Goal: Task Accomplishment & Management: Complete application form

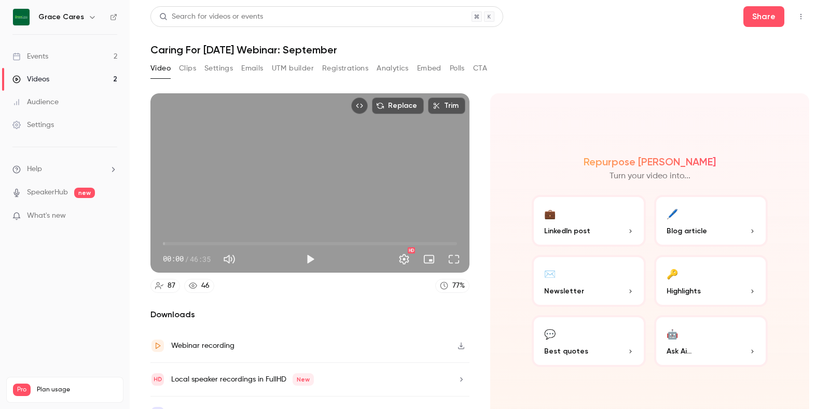
click at [40, 56] on div "Events" at bounding box center [30, 56] width 36 height 10
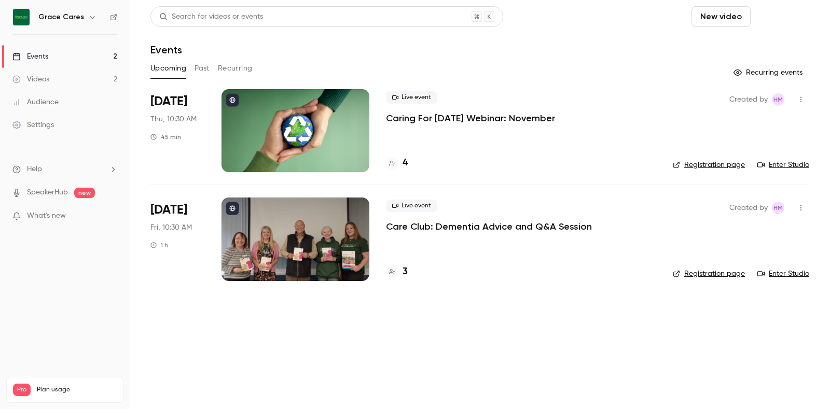
click at [781, 17] on button "Schedule" at bounding box center [782, 16] width 54 height 21
click at [769, 47] on div "One time event" at bounding box center [761, 45] width 79 height 10
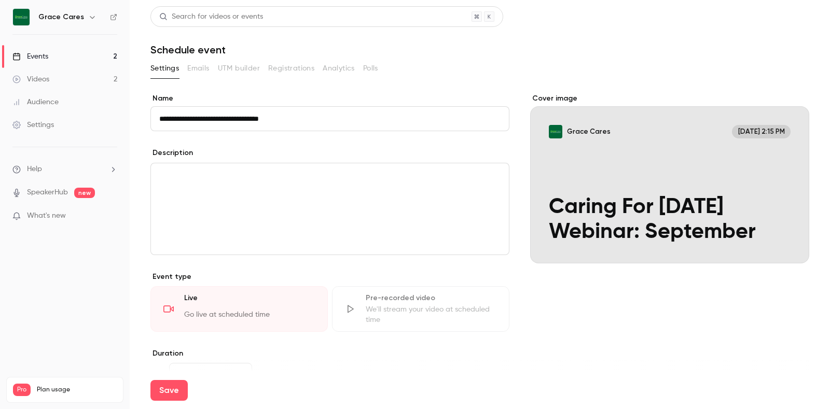
drag, startPoint x: 324, startPoint y: 122, endPoint x: 277, endPoint y: 118, distance: 46.9
click at [277, 118] on input "**********" at bounding box center [329, 118] width 359 height 25
type input "**********"
click at [262, 186] on div "editor" at bounding box center [330, 208] width 358 height 91
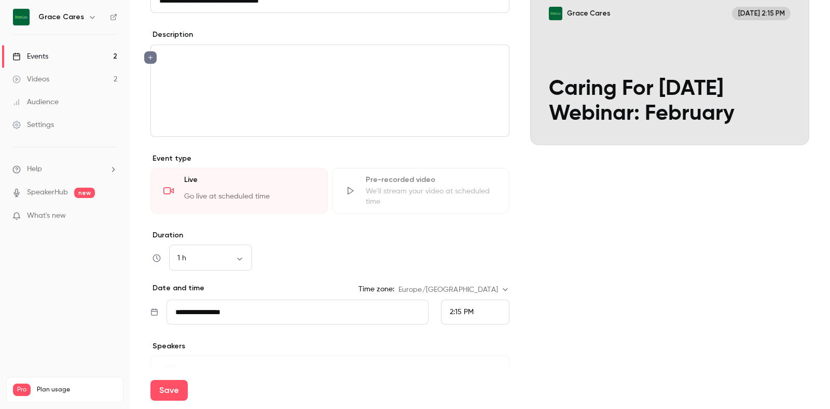
scroll to position [189, 0]
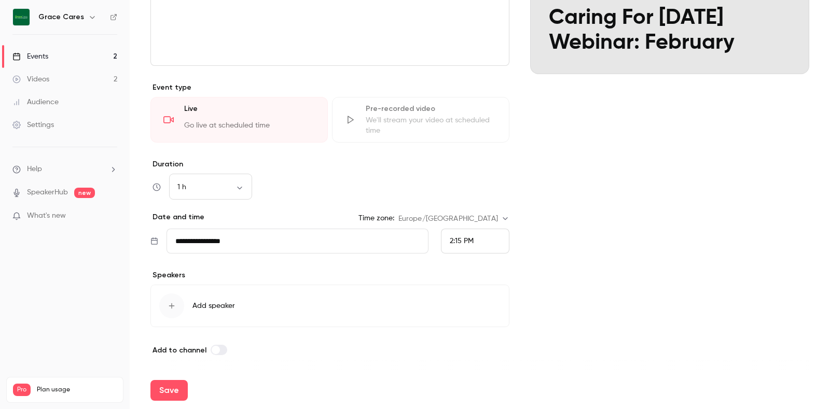
click at [250, 238] on input "**********" at bounding box center [297, 241] width 262 height 25
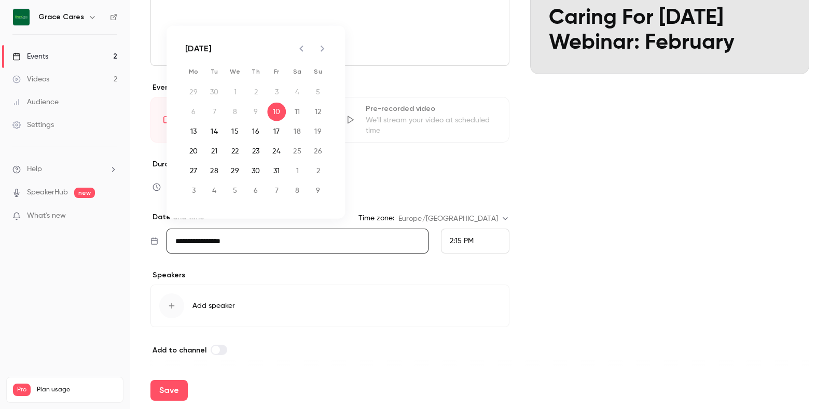
click at [320, 45] on icon "Next month" at bounding box center [322, 49] width 12 height 12
click at [256, 173] on button "26" at bounding box center [255, 171] width 19 height 19
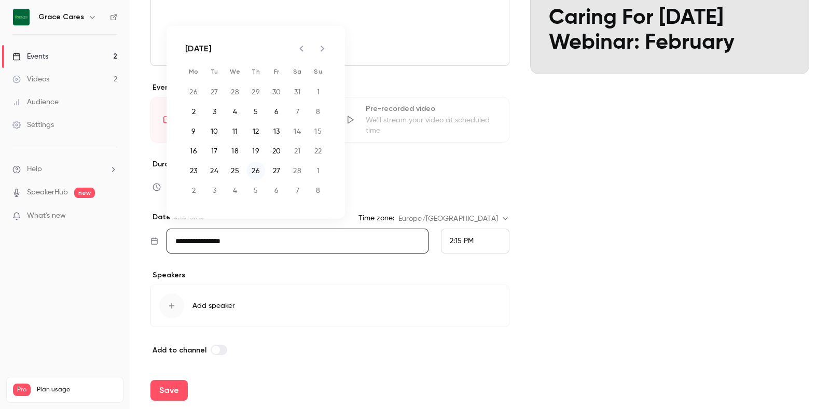
type input "**********"
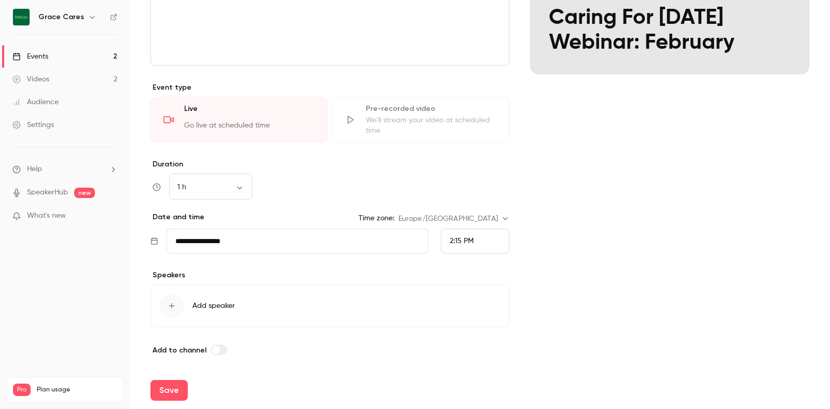
click at [469, 236] on div "2:15 PM" at bounding box center [475, 241] width 68 height 25
click at [473, 63] on span "10:30 AM" at bounding box center [459, 60] width 30 height 7
click at [236, 192] on div "1 h ** ​" at bounding box center [210, 187] width 83 height 25
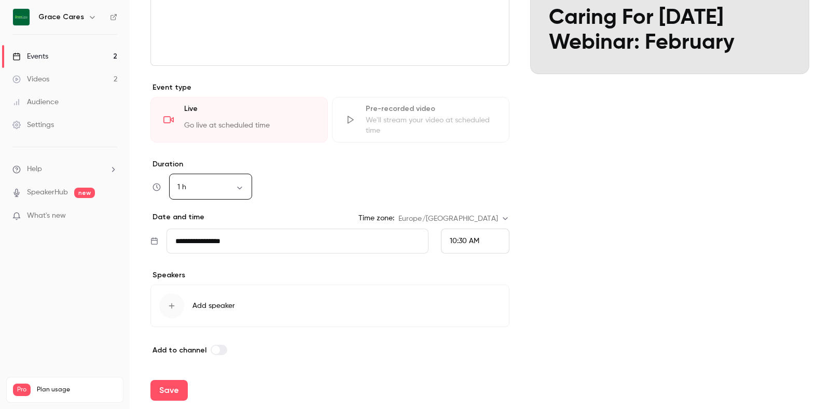
click at [239, 188] on body "**********" at bounding box center [415, 204] width 830 height 409
click at [206, 265] on li "45 min" at bounding box center [210, 268] width 83 height 27
type input "**"
click at [166, 301] on div "button" at bounding box center [171, 306] width 25 height 25
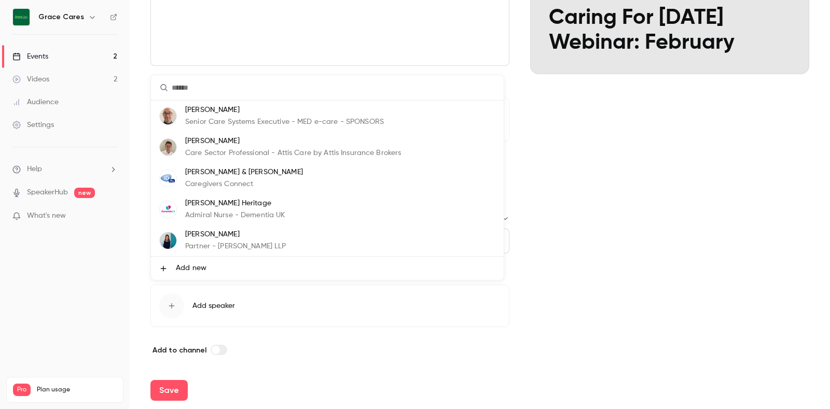
scroll to position [62, 0]
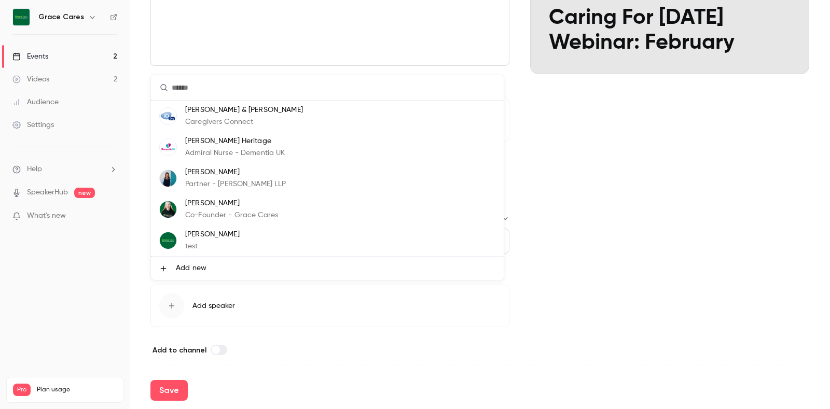
click at [269, 219] on p "Co-Founder - Grace Cares" at bounding box center [231, 215] width 93 height 11
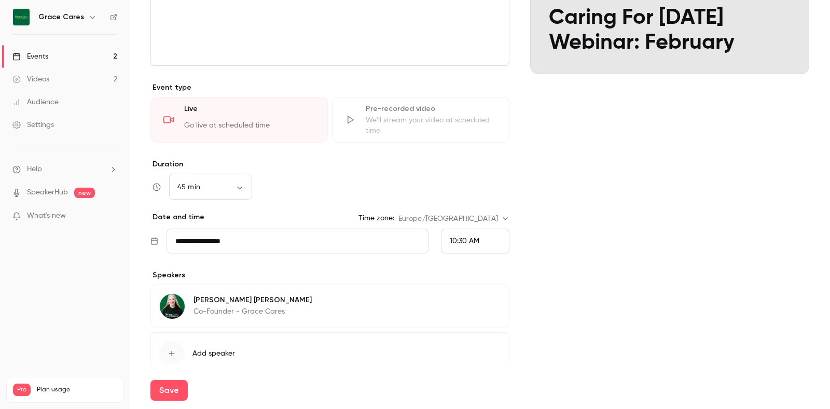
scroll to position [236, 0]
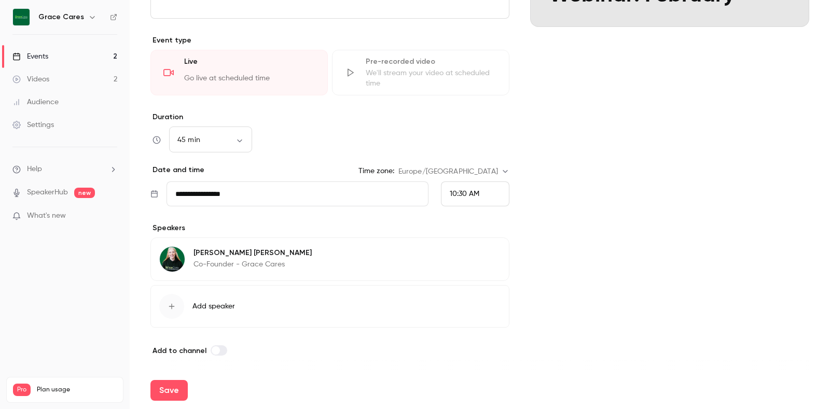
click at [210, 312] on button "Add speaker" at bounding box center [329, 306] width 359 height 43
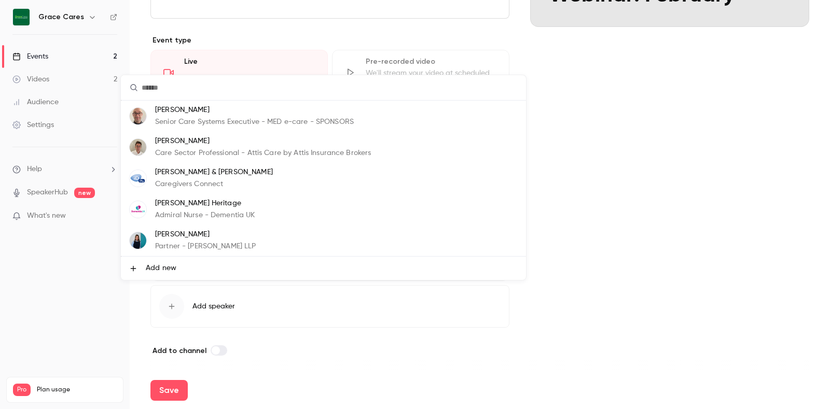
click at [170, 263] on span "Add new" at bounding box center [161, 268] width 31 height 11
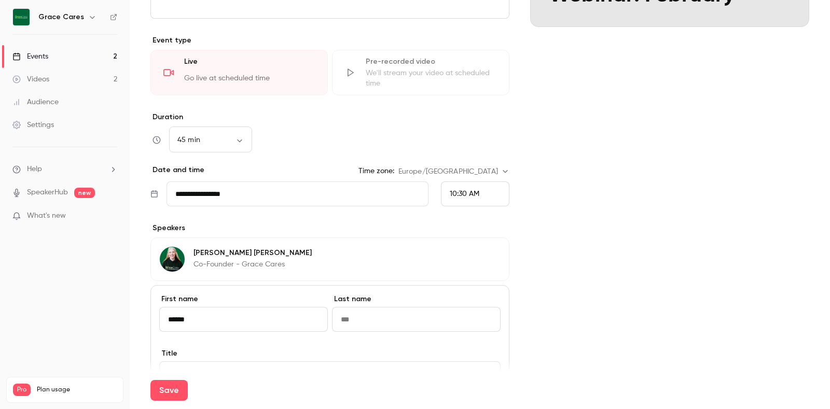
type input "******"
click at [375, 324] on input at bounding box center [416, 319] width 169 height 25
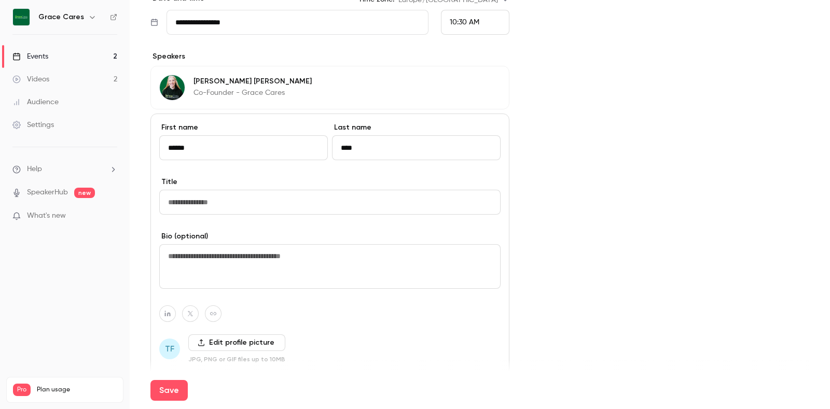
scroll to position [414, 0]
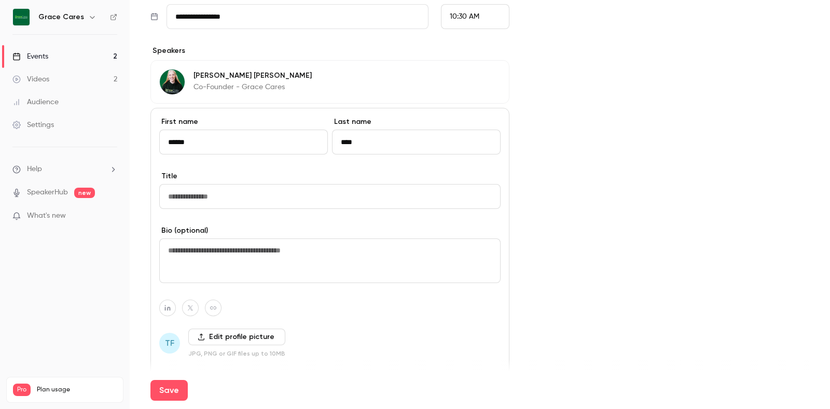
type input "****"
click at [228, 198] on input at bounding box center [329, 196] width 341 height 25
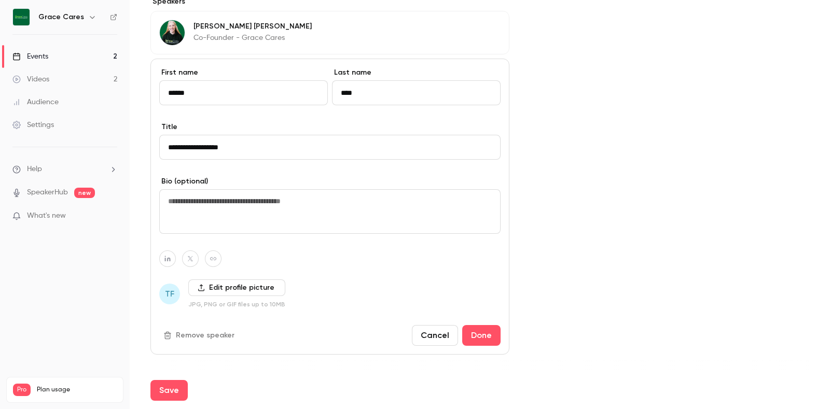
type input "**********"
click at [214, 284] on label "Edit profile picture" at bounding box center [236, 288] width 97 height 17
click at [0, 0] on input "Edit profile picture" at bounding box center [0, 0] width 0 height 0
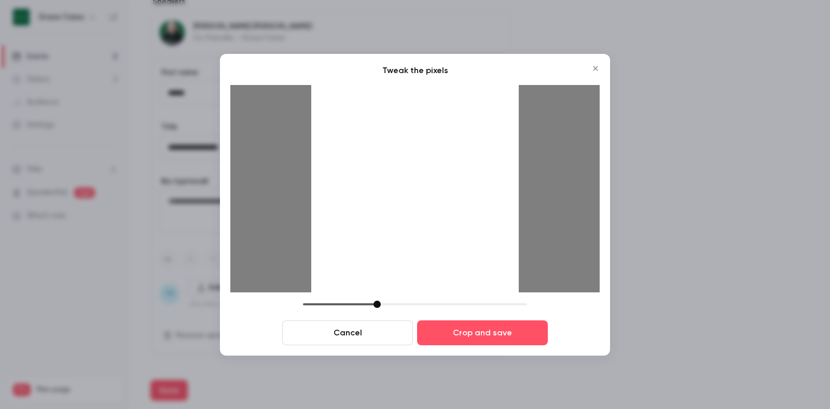
drag, startPoint x: 477, startPoint y: 269, endPoint x: 459, endPoint y: 270, distance: 17.7
click at [459, 270] on div at bounding box center [414, 188] width 207 height 207
click at [491, 330] on button "Crop and save" at bounding box center [482, 332] width 131 height 25
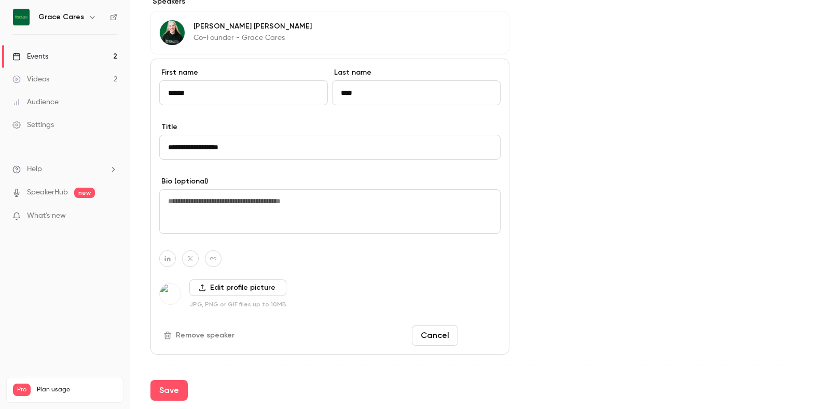
click at [472, 338] on button "Done" at bounding box center [481, 335] width 38 height 21
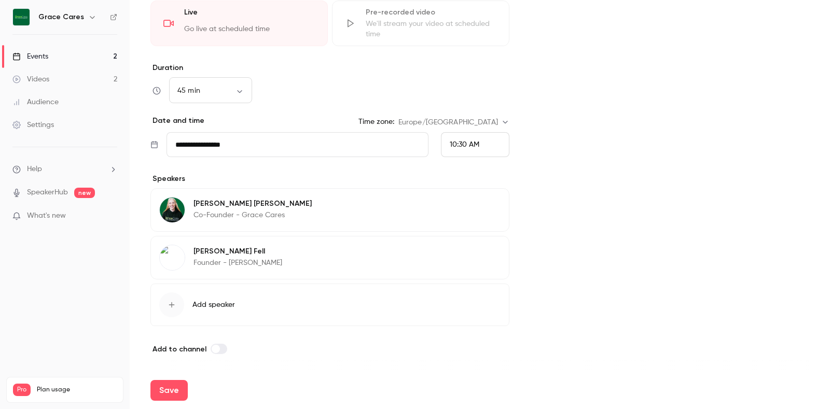
scroll to position [284, 0]
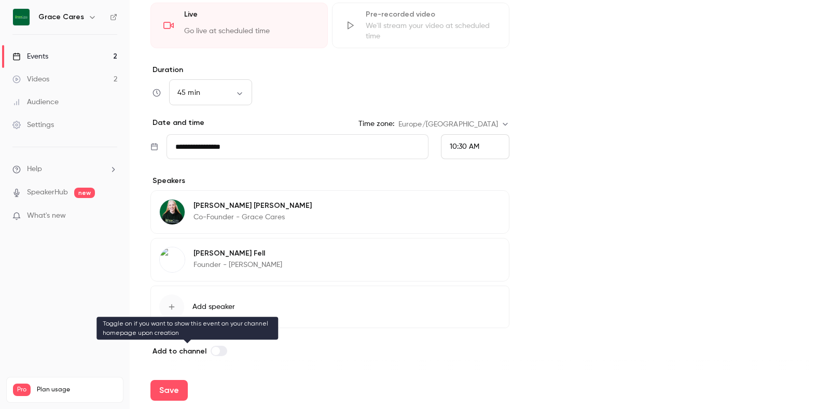
click at [220, 351] on label at bounding box center [219, 351] width 17 height 10
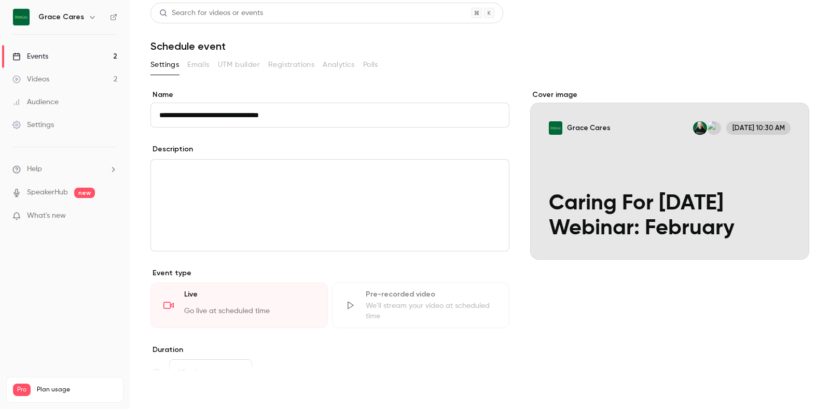
scroll to position [3, 0]
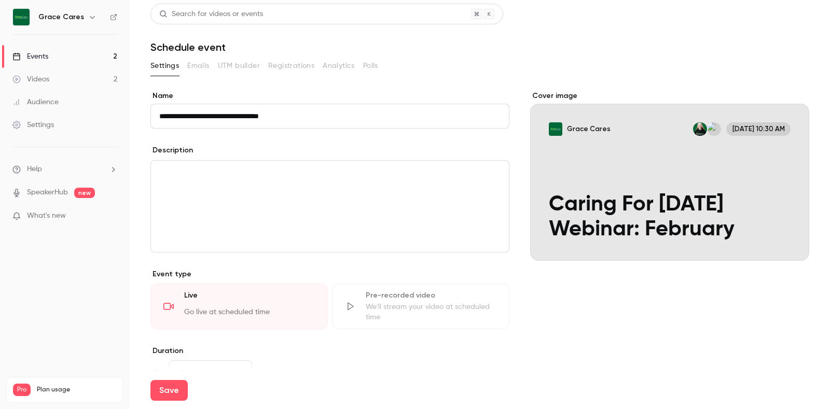
click at [253, 179] on div "editor" at bounding box center [330, 206] width 358 height 91
click at [172, 393] on button "Save" at bounding box center [168, 390] width 37 height 21
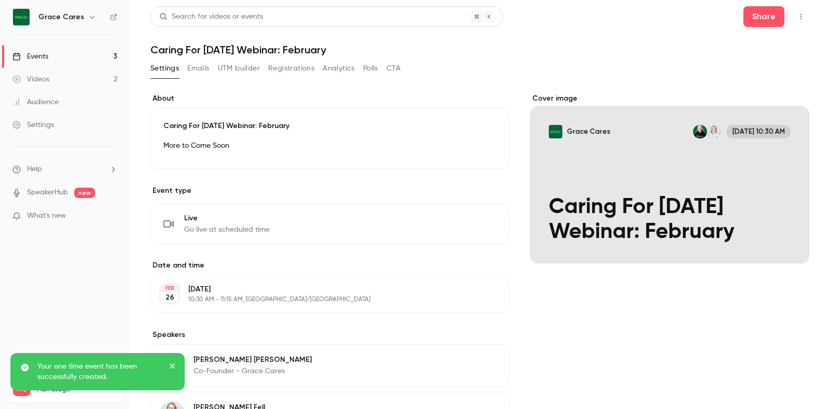
click at [198, 72] on button "Emails" at bounding box center [198, 68] width 22 height 17
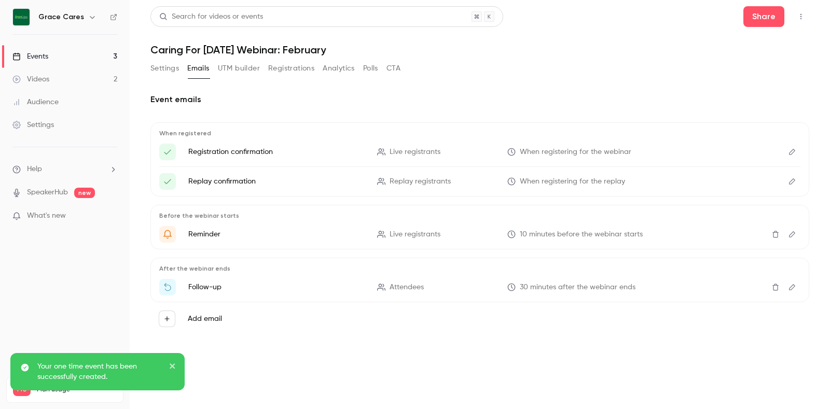
click at [798, 152] on button "Edit" at bounding box center [792, 152] width 17 height 17
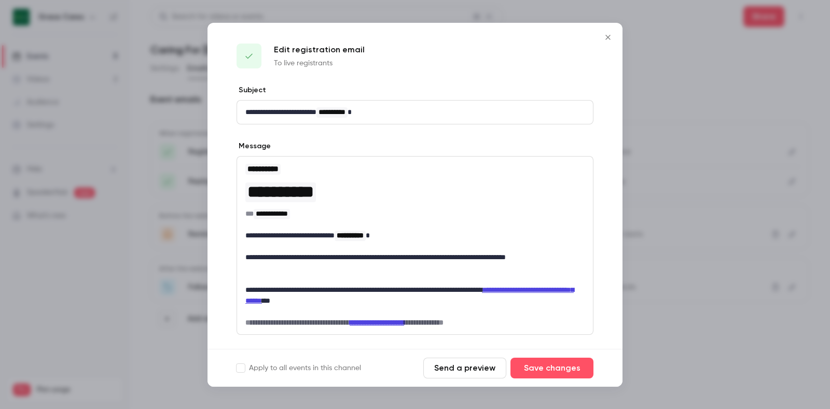
scroll to position [78, 0]
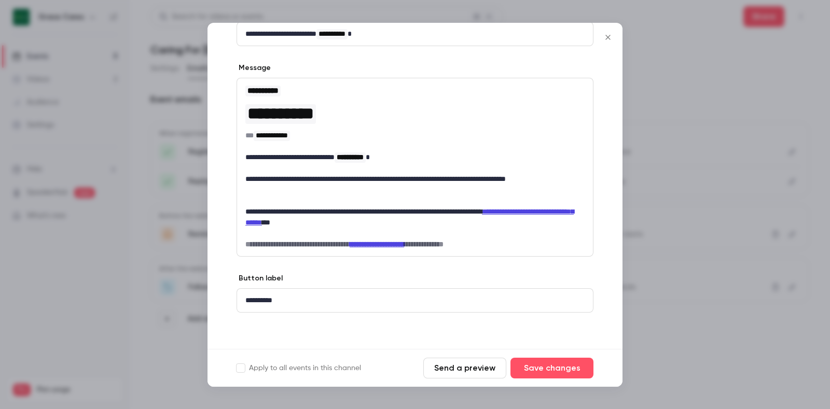
click at [608, 39] on icon "Close" at bounding box center [608, 37] width 12 height 8
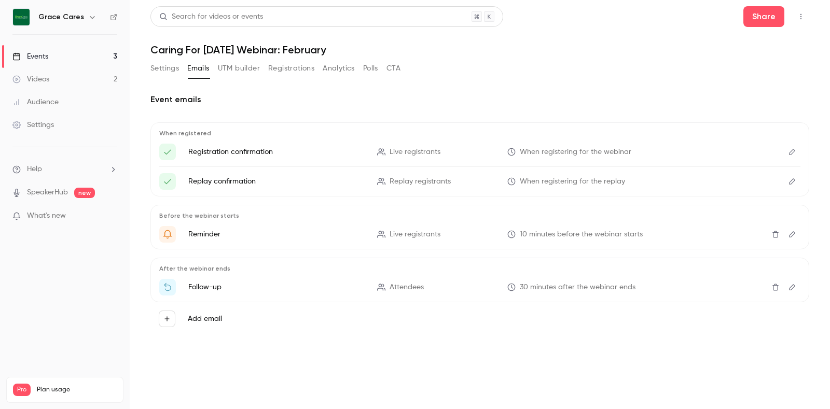
click at [796, 184] on icon "Edit" at bounding box center [792, 181] width 8 height 7
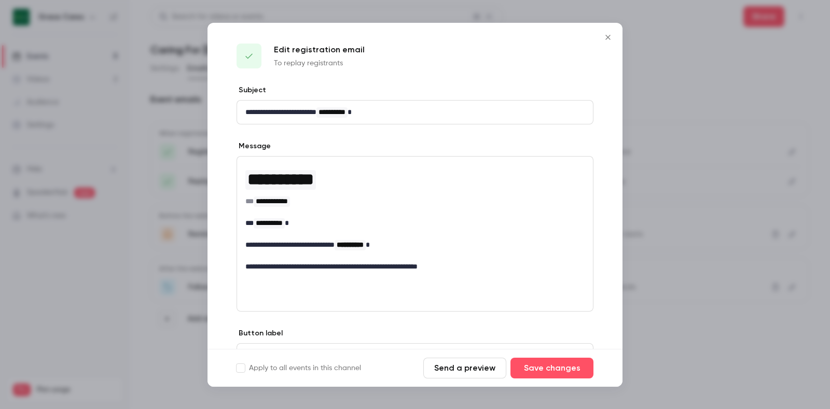
scroll to position [55, 0]
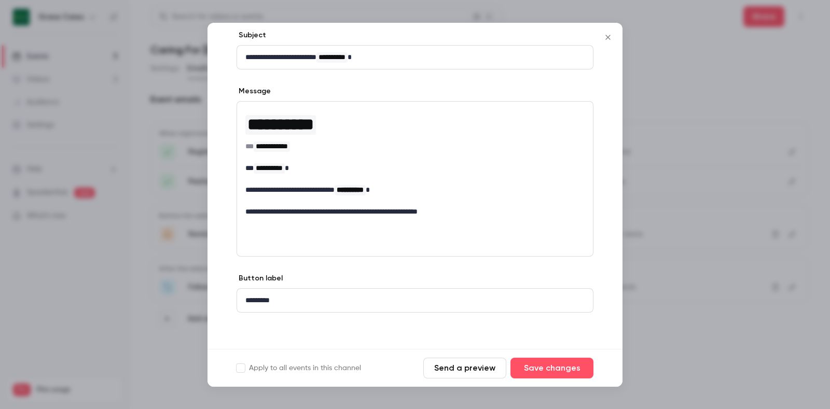
click at [611, 35] on icon "Close" at bounding box center [608, 37] width 12 height 8
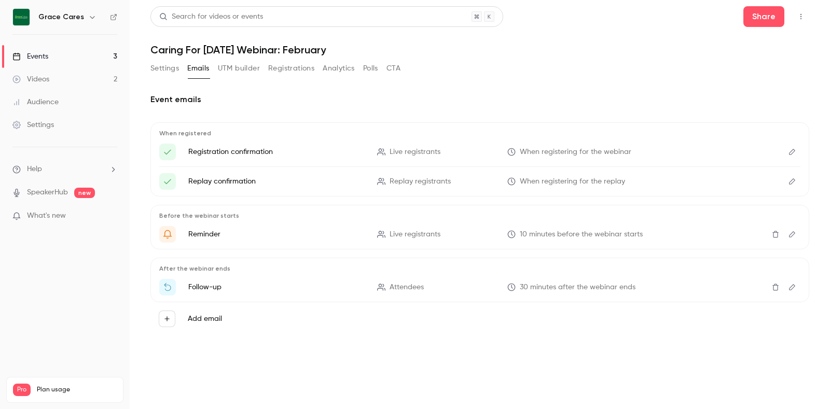
click at [795, 235] on icon "Edit" at bounding box center [792, 234] width 8 height 7
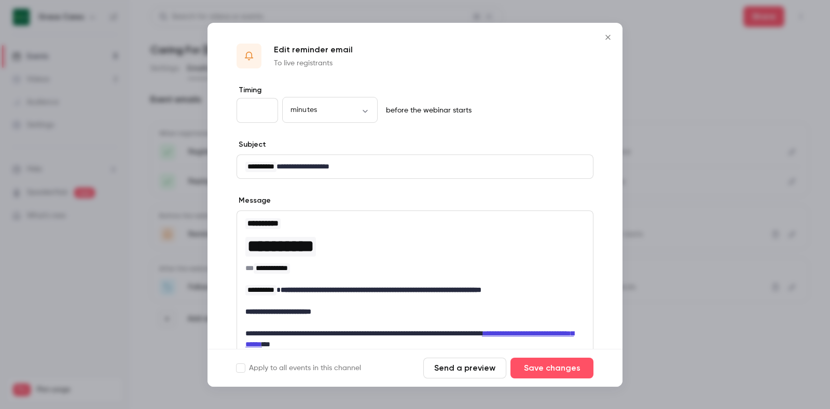
click at [303, 311] on strong "**********" at bounding box center [278, 311] width 66 height 7
click at [556, 369] on button "Save changes" at bounding box center [551, 368] width 83 height 21
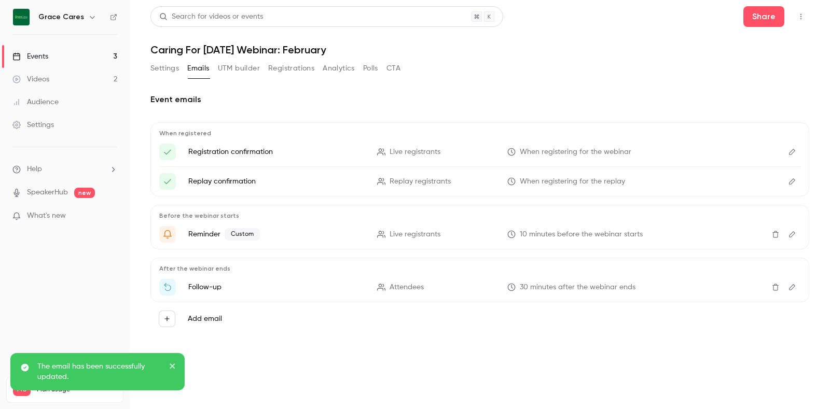
click at [54, 84] on link "Videos 2" at bounding box center [65, 79] width 130 height 23
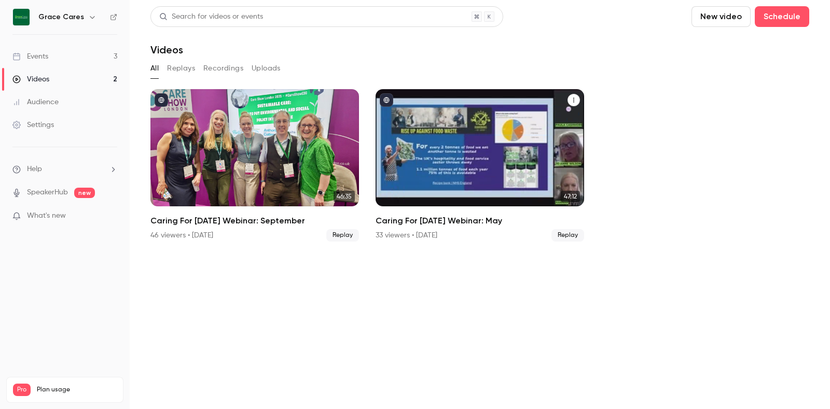
click at [572, 103] on icon "Caring For Tomorrow Webinar: May" at bounding box center [573, 100] width 6 height 6
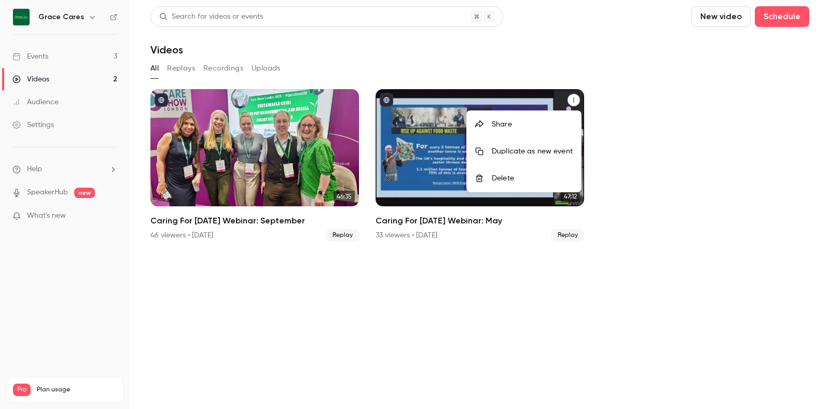
click at [449, 171] on div at bounding box center [415, 204] width 830 height 409
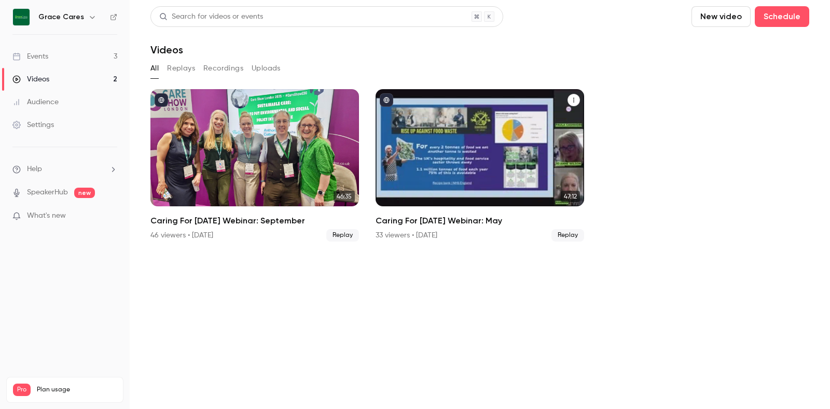
click at [449, 171] on div "Caring For Tomorrow Webinar: May" at bounding box center [479, 147] width 208 height 117
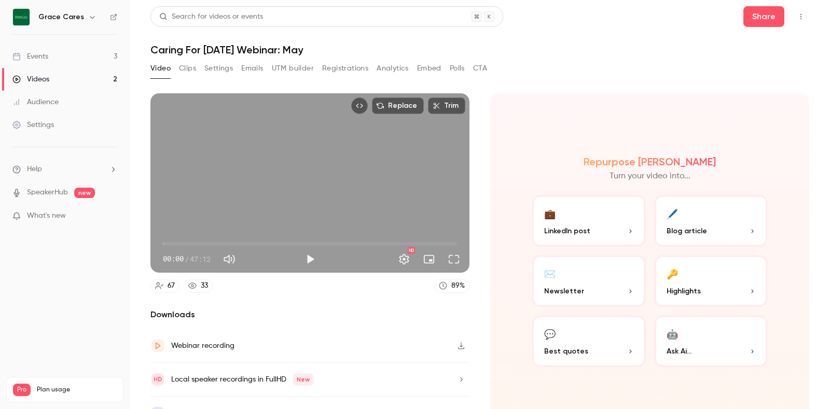
scroll to position [17, 0]
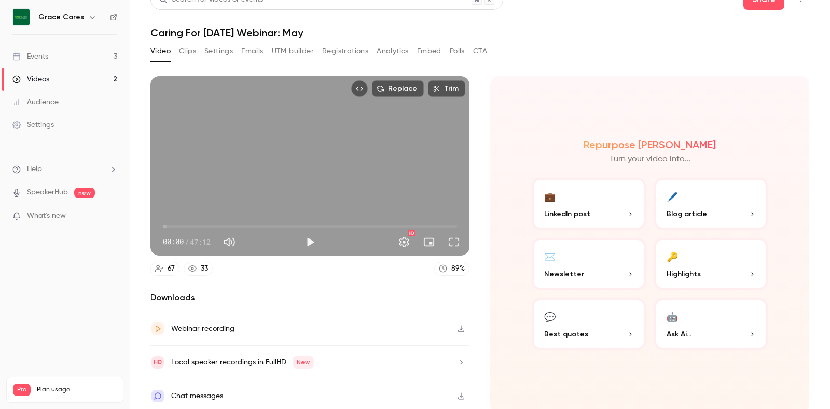
click at [457, 325] on icon "button" at bounding box center [461, 328] width 8 height 7
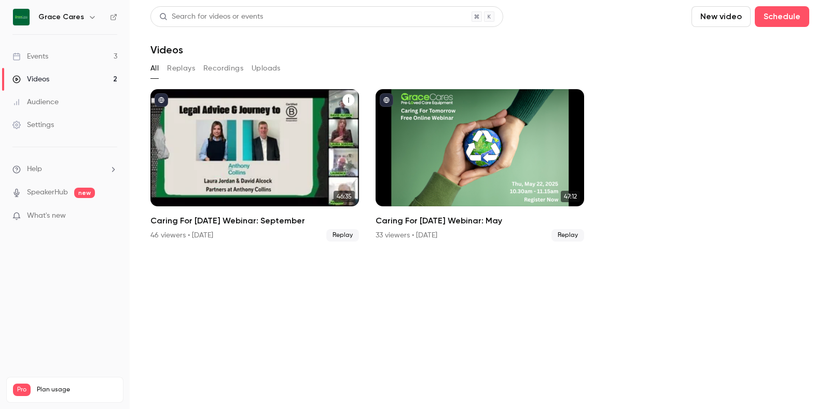
click at [347, 100] on icon "Caring For Tomorrow Webinar: September" at bounding box center [348, 100] width 6 height 6
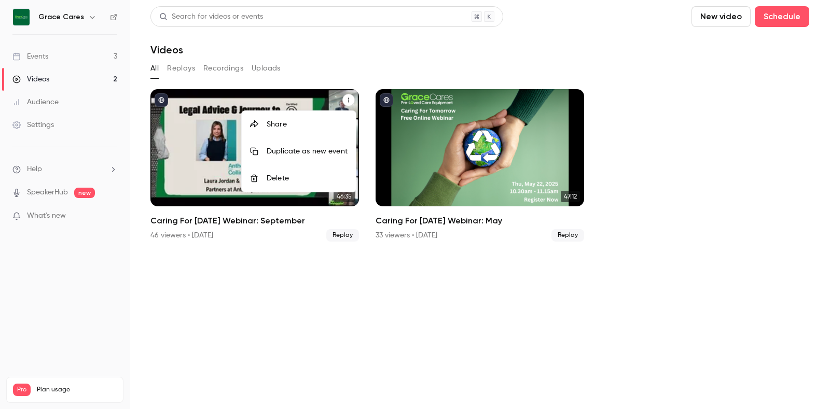
click at [222, 115] on div at bounding box center [415, 204] width 830 height 409
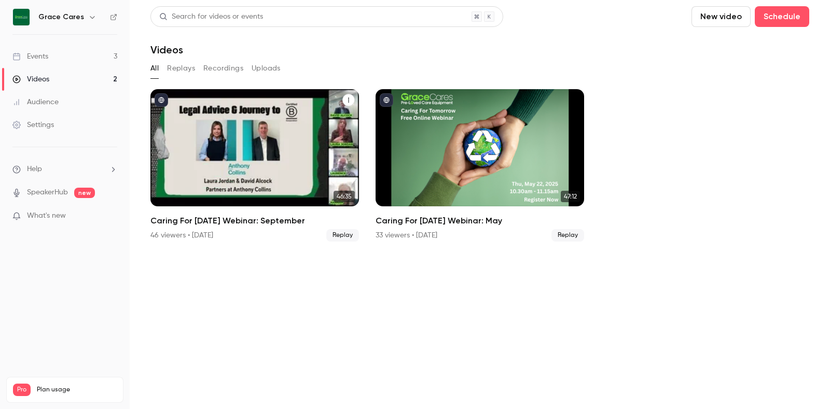
click at [222, 115] on div "Caring For Tomorrow Webinar: September" at bounding box center [254, 147] width 208 height 117
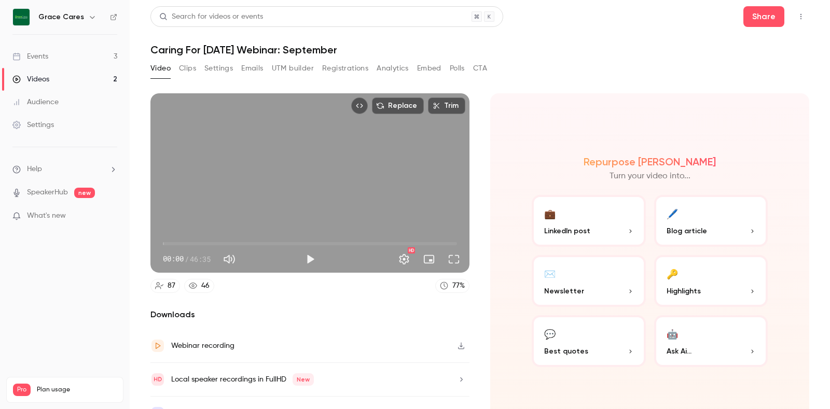
click at [457, 342] on icon "button" at bounding box center [461, 345] width 8 height 7
click at [33, 59] on div "Events" at bounding box center [30, 56] width 36 height 10
